Goal: Find specific page/section: Find specific page/section

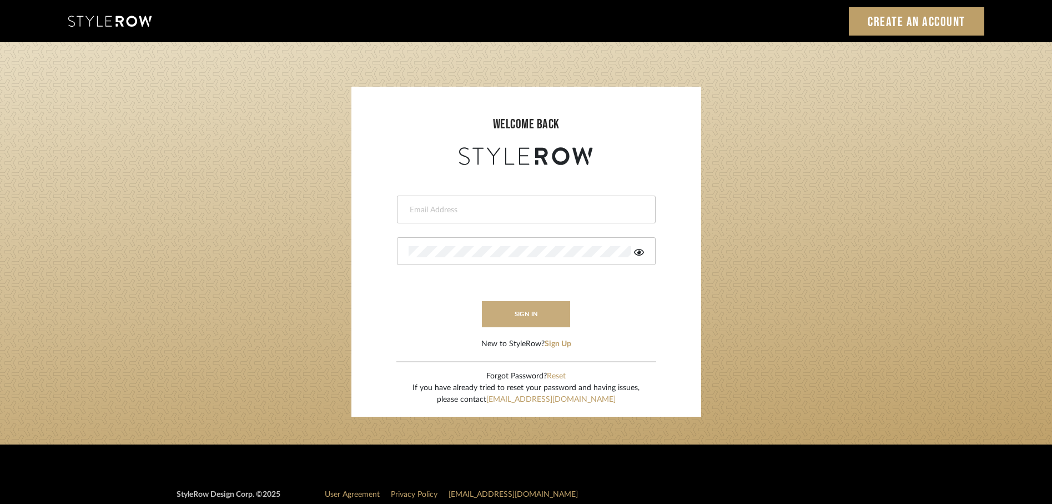
type input "[EMAIL_ADDRESS][DOMAIN_NAME]"
click at [547, 314] on button "sign in" at bounding box center [526, 314] width 89 height 26
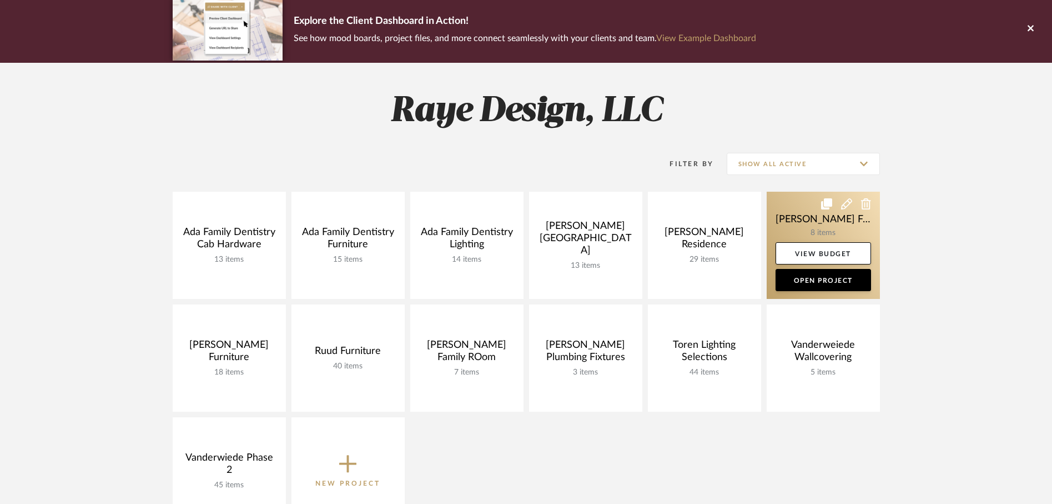
scroll to position [83, 0]
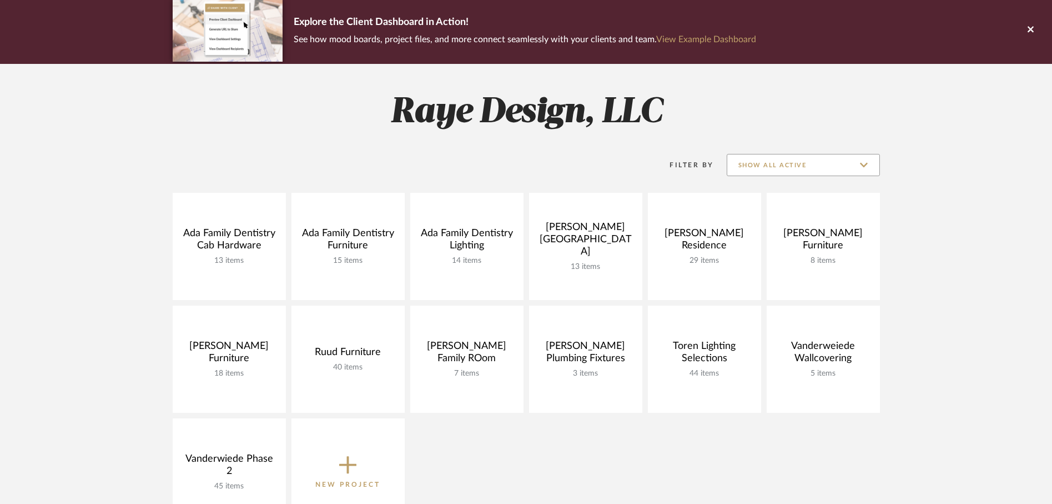
click at [863, 160] on input "Show All Active" at bounding box center [803, 165] width 153 height 22
click at [792, 222] on span "Archived" at bounding box center [805, 219] width 132 height 9
type input "Archived"
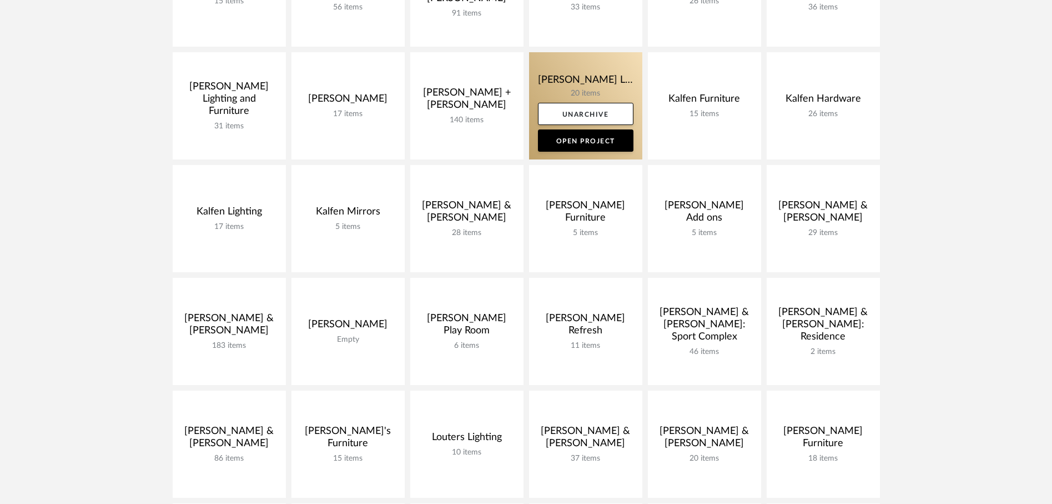
scroll to position [320, 0]
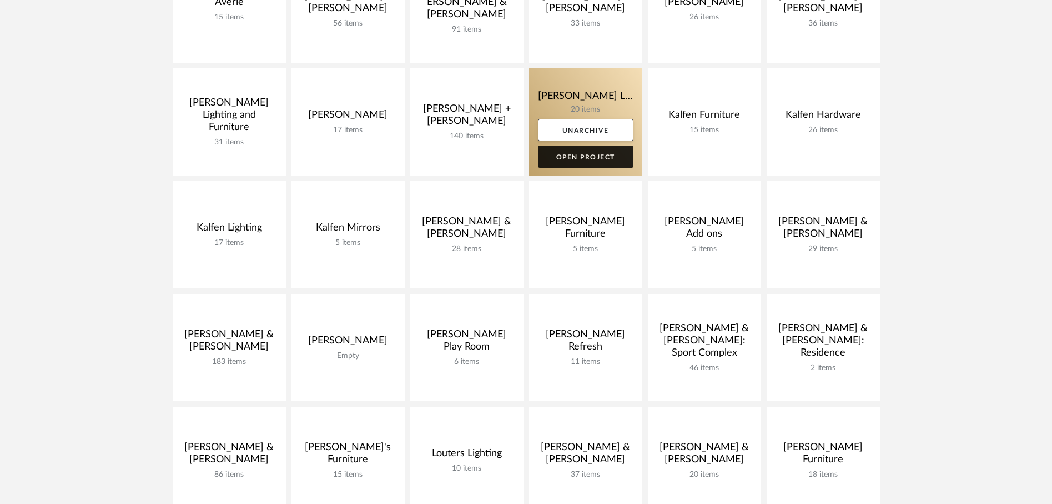
click at [593, 155] on link "Open Project" at bounding box center [585, 156] width 95 height 22
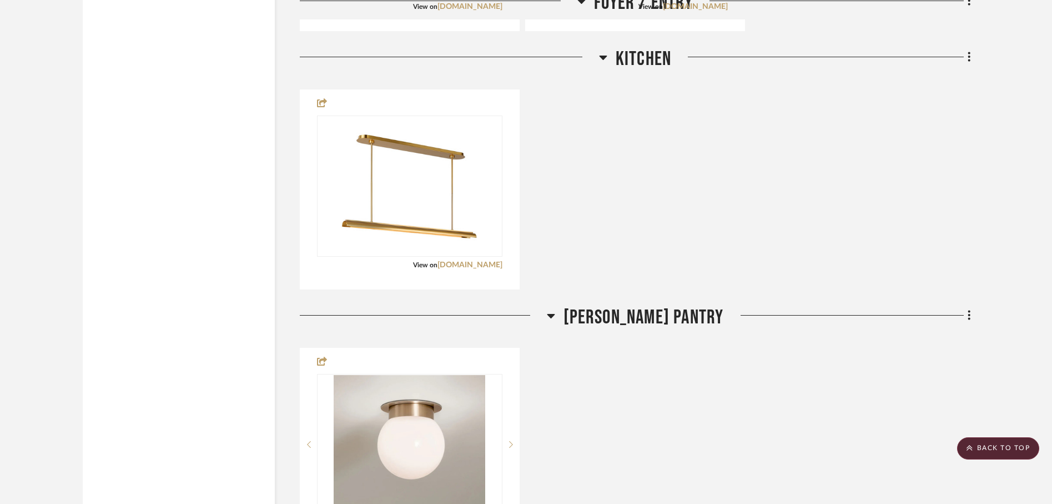
scroll to position [2543, 0]
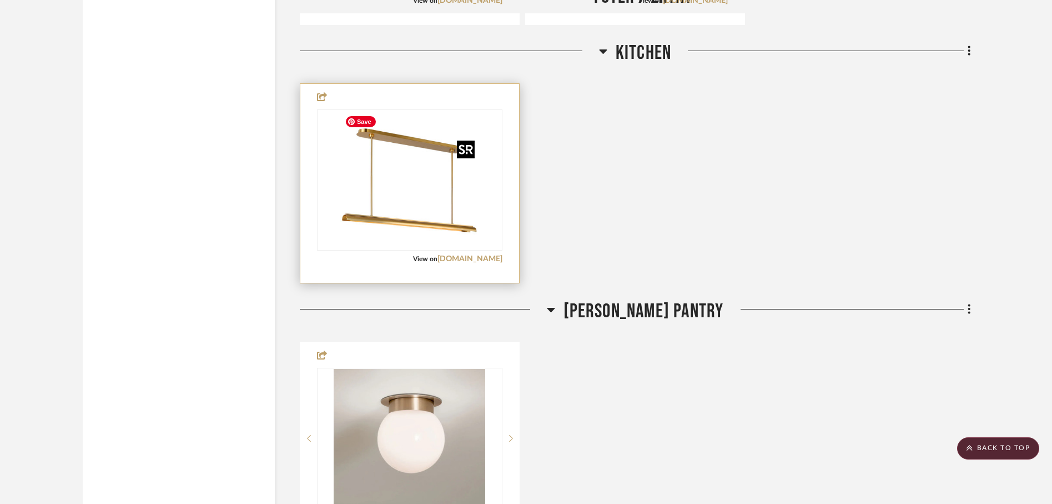
click at [402, 187] on img "0" at bounding box center [409, 179] width 139 height 139
click at [391, 221] on img "0" at bounding box center [409, 179] width 139 height 139
click at [467, 261] on link "mail.google.com" at bounding box center [469, 259] width 65 height 8
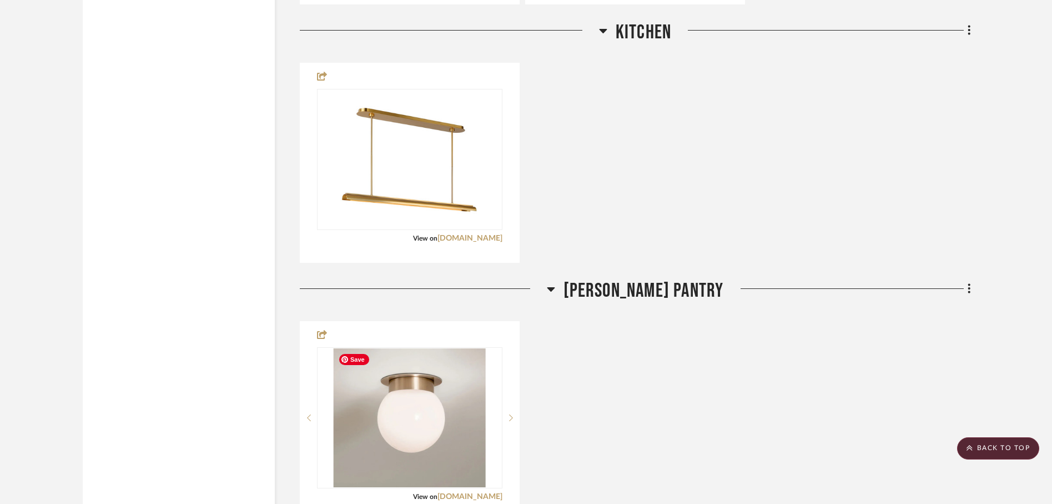
scroll to position [2549, 0]
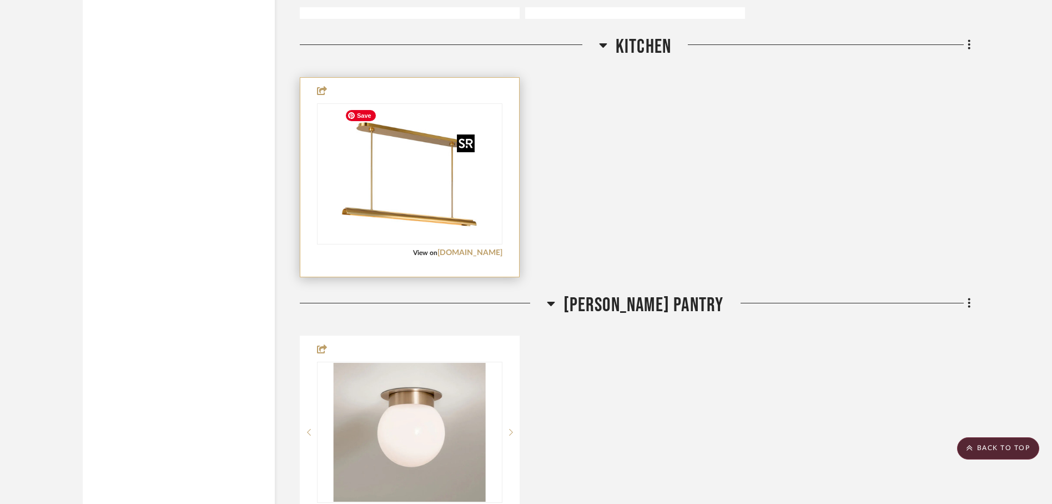
click at [397, 218] on img "0" at bounding box center [409, 173] width 139 height 139
click at [425, 253] on span "View on" at bounding box center [425, 252] width 24 height 7
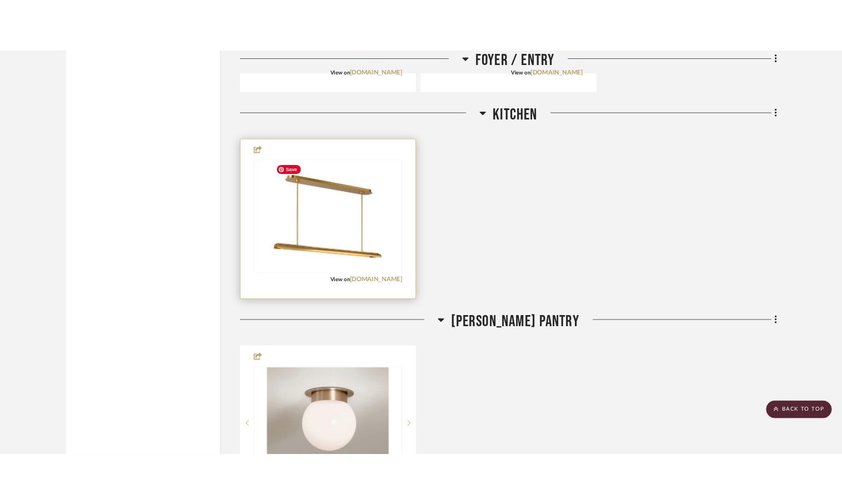
scroll to position [2514, 0]
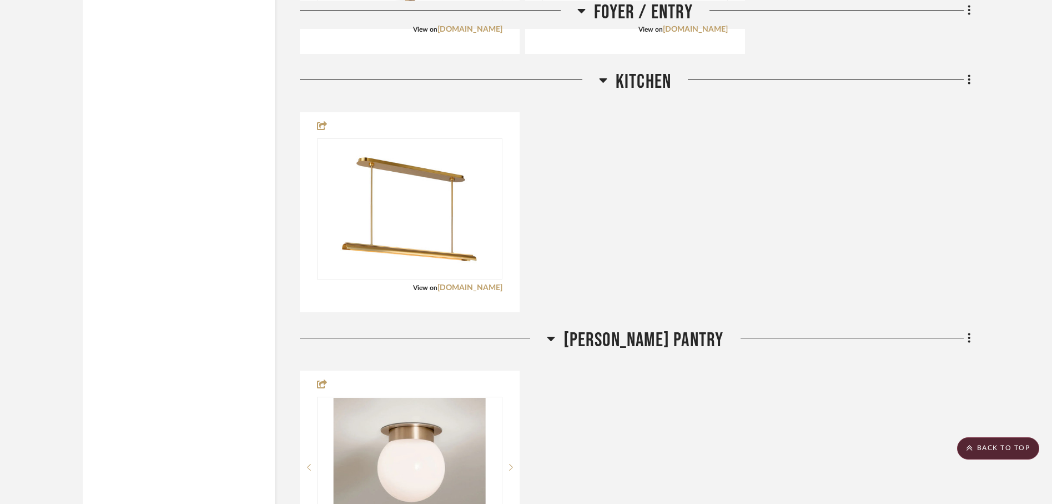
drag, startPoint x: 424, startPoint y: 217, endPoint x: 238, endPoint y: 9, distance: 279.1
click at [642, 75] on span "Kitchen" at bounding box center [644, 82] width 56 height 24
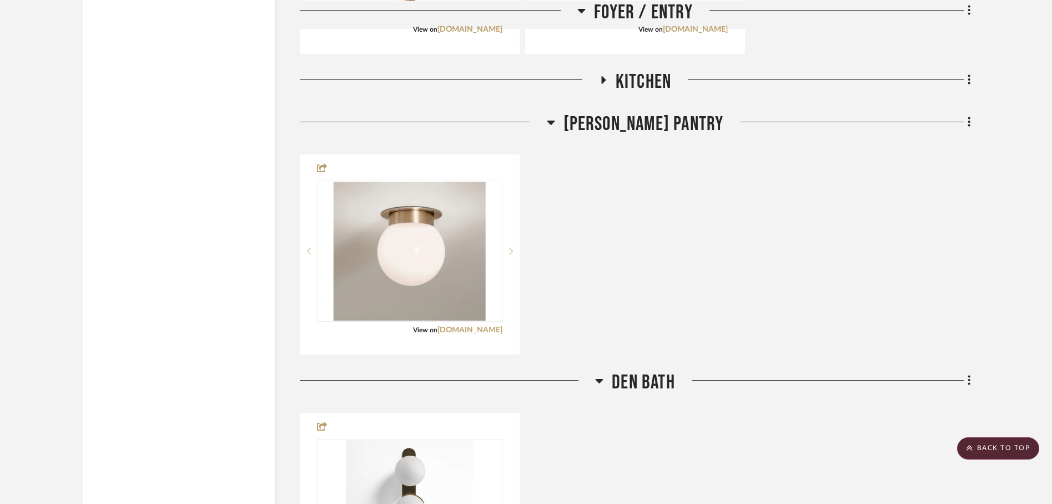
click at [650, 77] on span "Kitchen" at bounding box center [644, 82] width 56 height 24
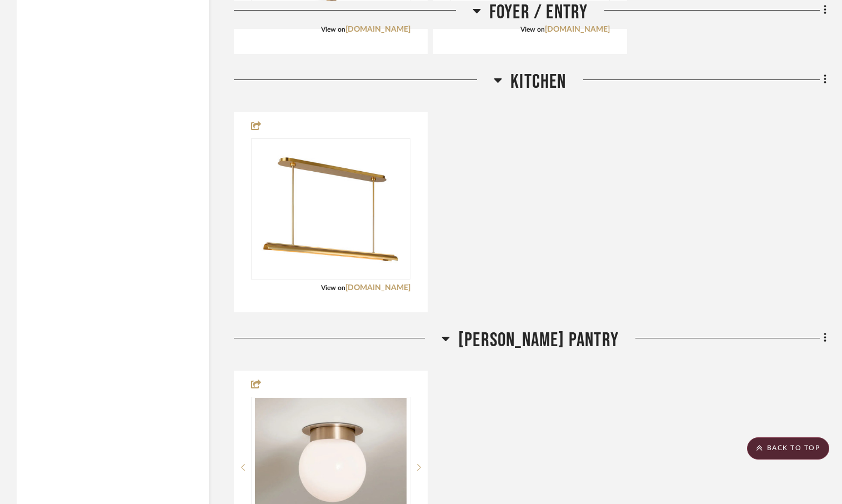
drag, startPoint x: 444, startPoint y: 187, endPoint x: 848, endPoint y: 223, distance: 405.8
